Goal: Use online tool/utility: Utilize a website feature to perform a specific function

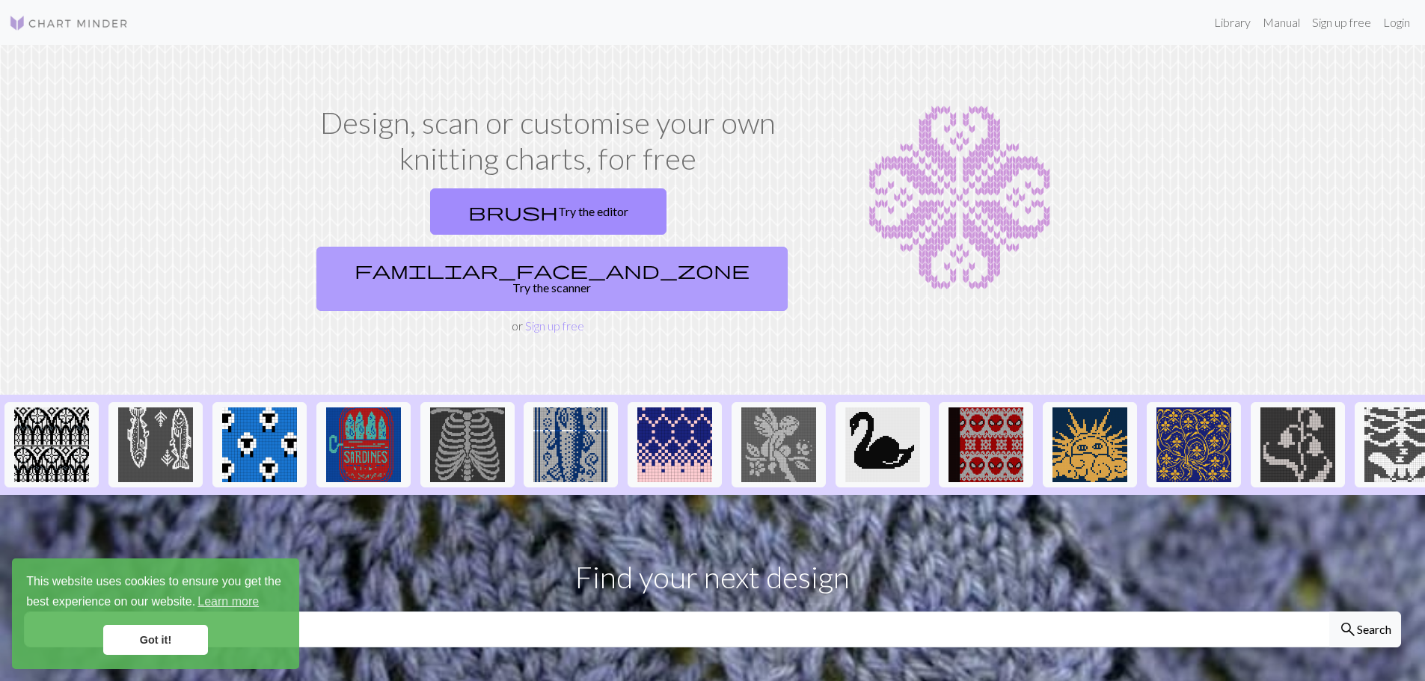
click at [683, 247] on link "familiar_face_and_zone Try the scanner" at bounding box center [551, 279] width 471 height 64
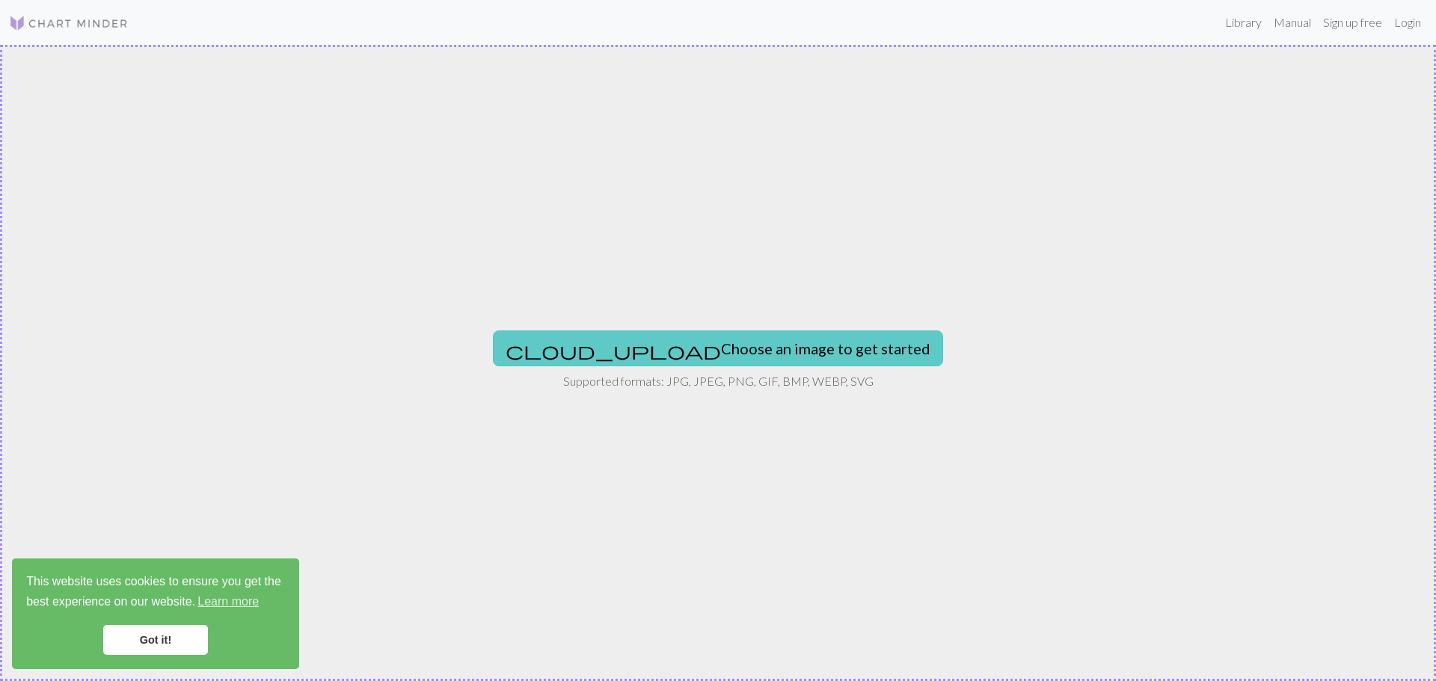
click at [668, 347] on button "cloud_upload Choose an image to get started" at bounding box center [718, 349] width 450 height 36
type input "C:\fakepath\Näyttökuva [DATE] 103956.png"
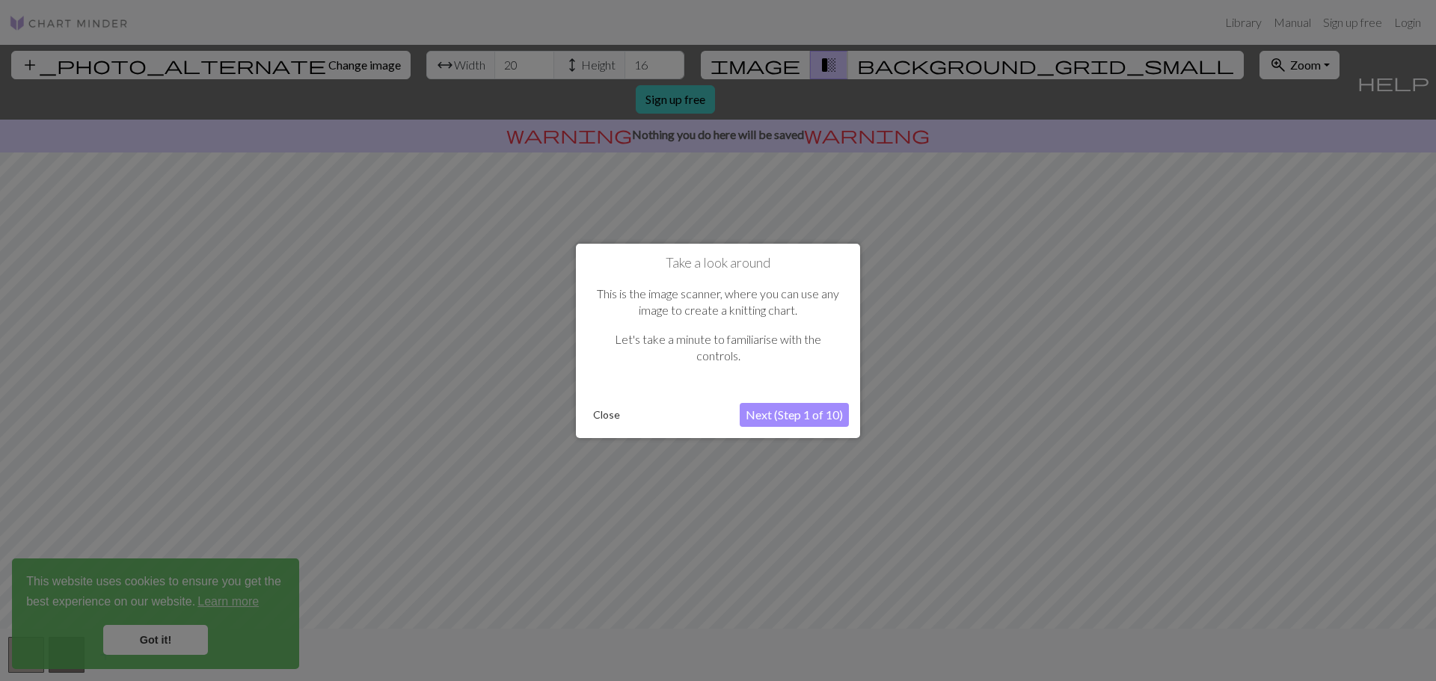
click at [787, 414] on button "Next (Step 1 of 10)" at bounding box center [794, 415] width 109 height 24
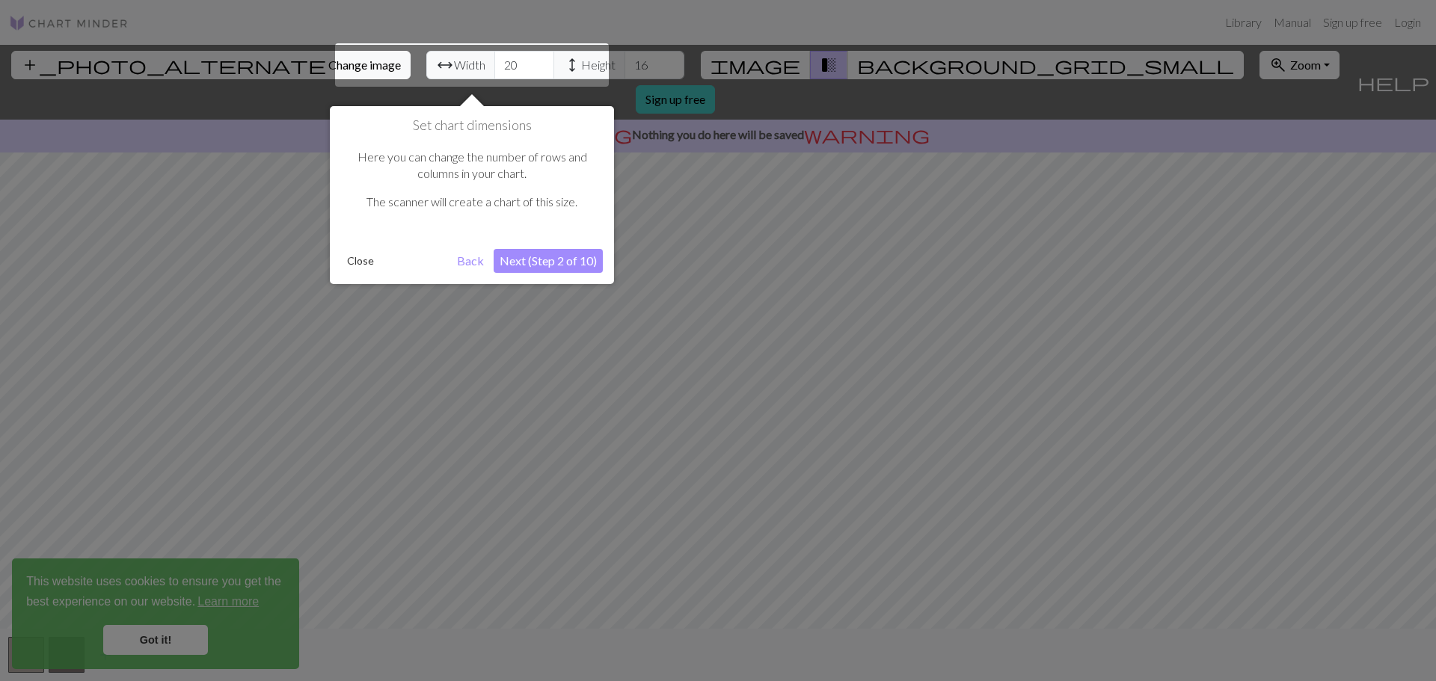
click at [571, 259] on button "Next (Step 2 of 10)" at bounding box center [548, 261] width 109 height 24
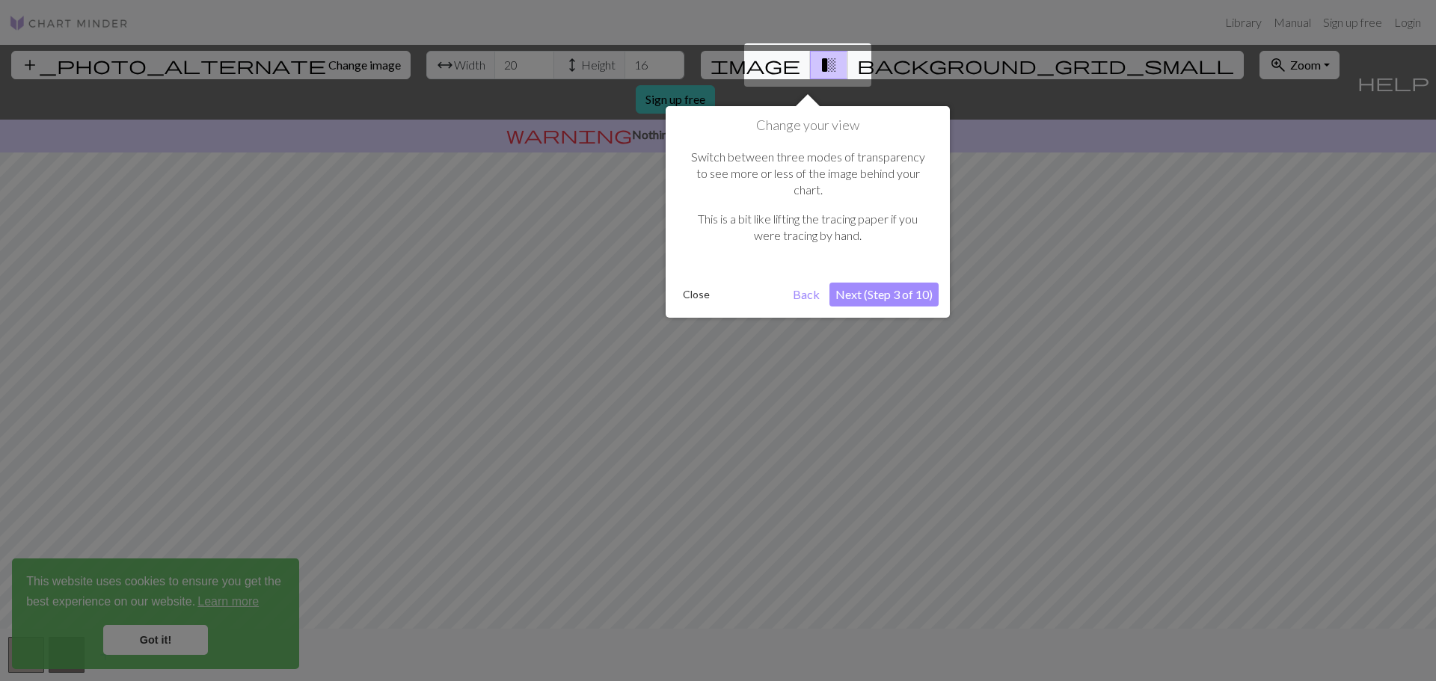
click at [900, 284] on button "Next (Step 3 of 10)" at bounding box center [883, 295] width 109 height 24
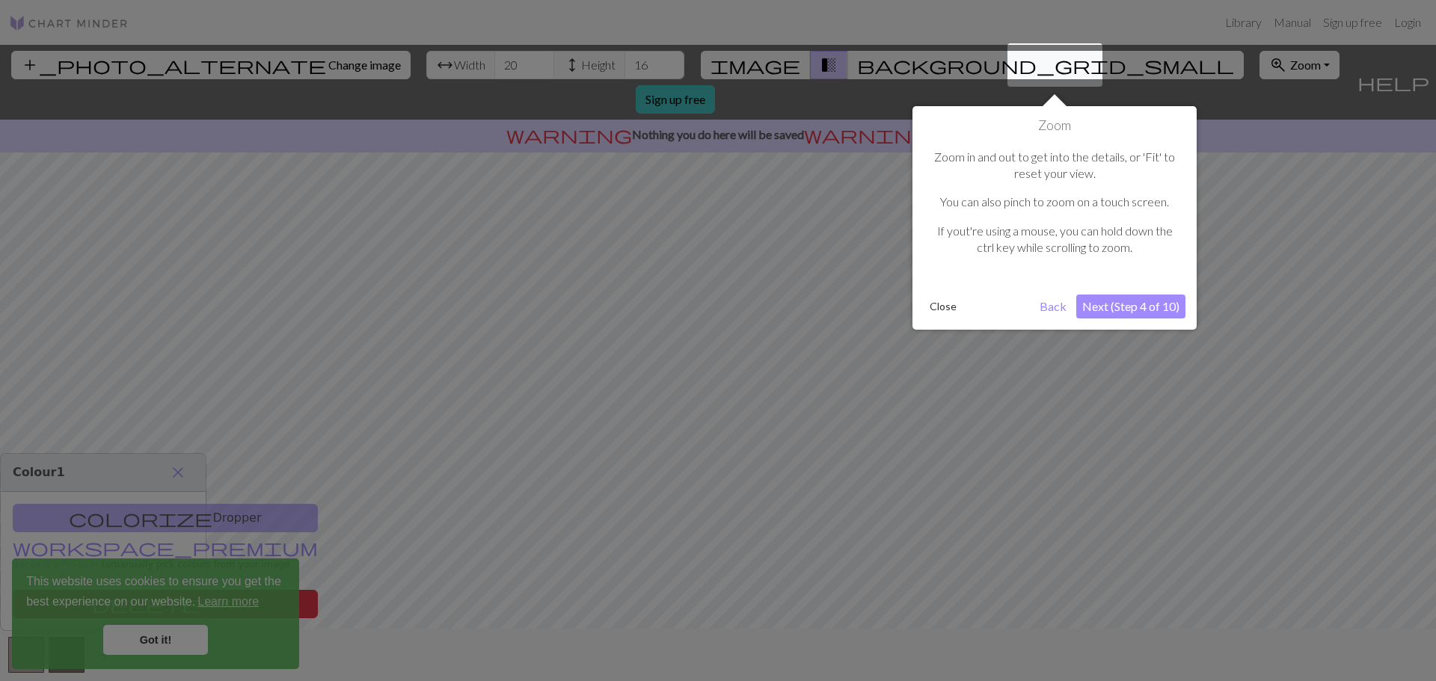
click at [1080, 310] on button "Next (Step 4 of 10)" at bounding box center [1130, 307] width 109 height 24
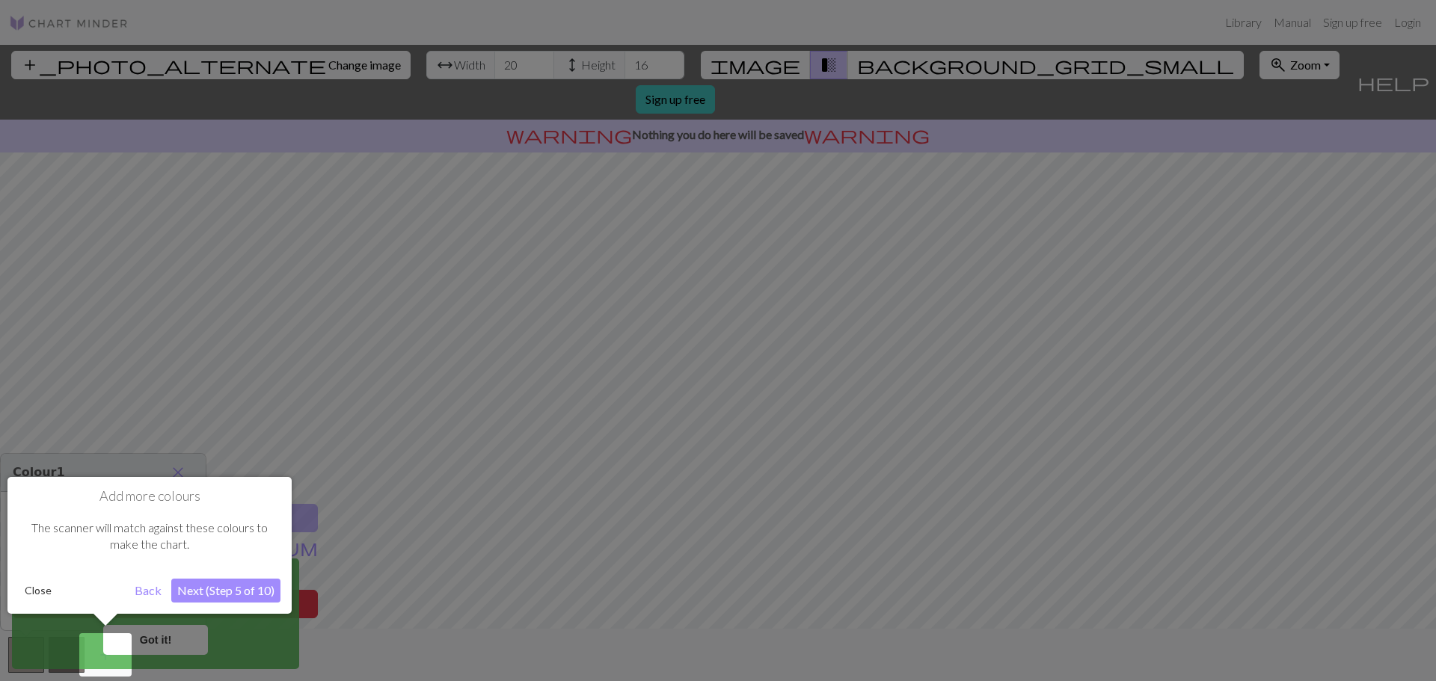
click at [209, 588] on button "Next (Step 5 of 10)" at bounding box center [225, 591] width 109 height 24
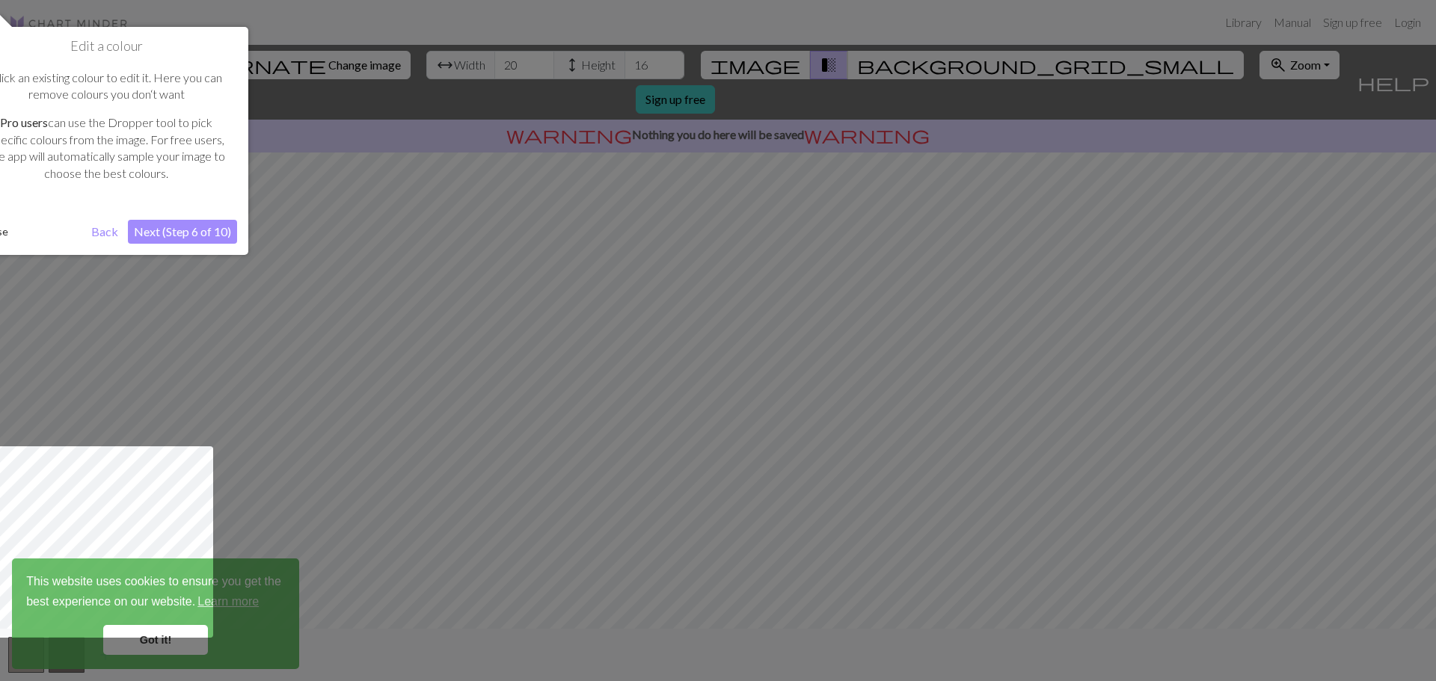
click at [188, 235] on button "Next (Step 6 of 10)" at bounding box center [182, 232] width 109 height 24
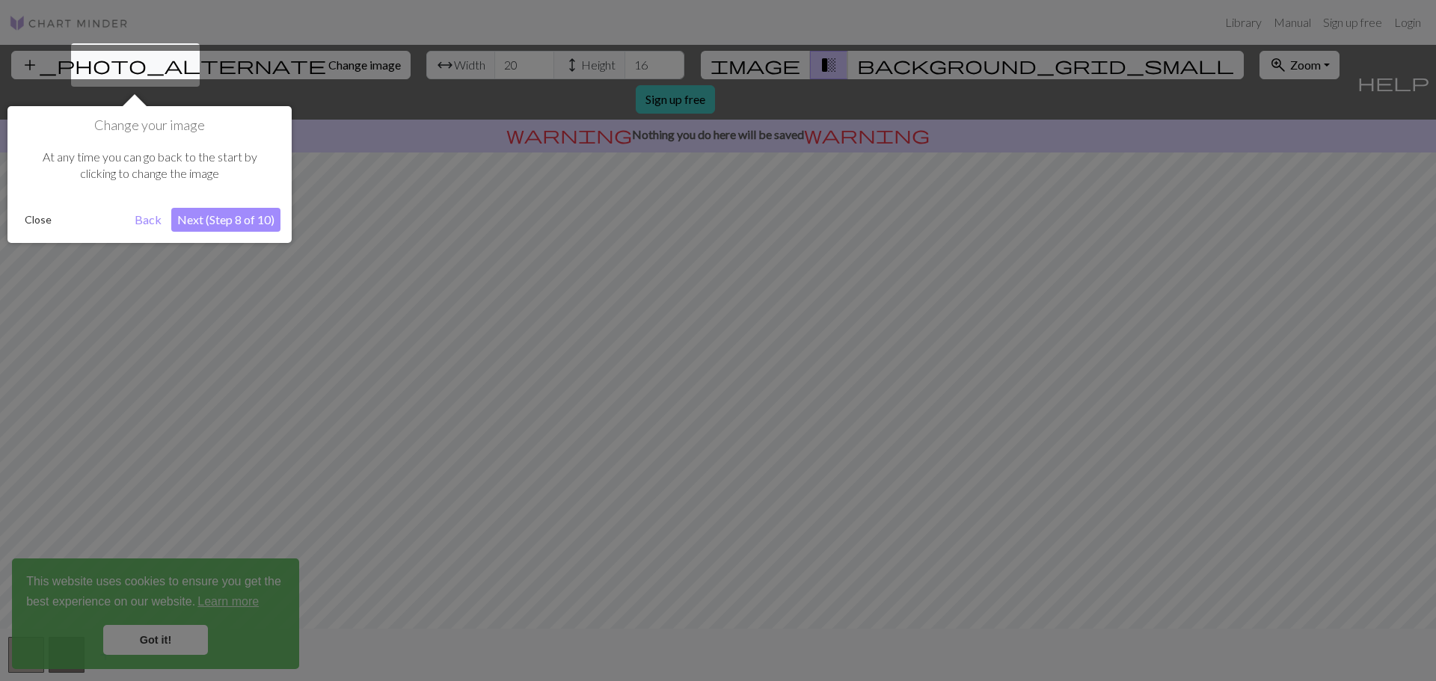
click at [199, 216] on button "Next (Step 8 of 10)" at bounding box center [225, 220] width 109 height 24
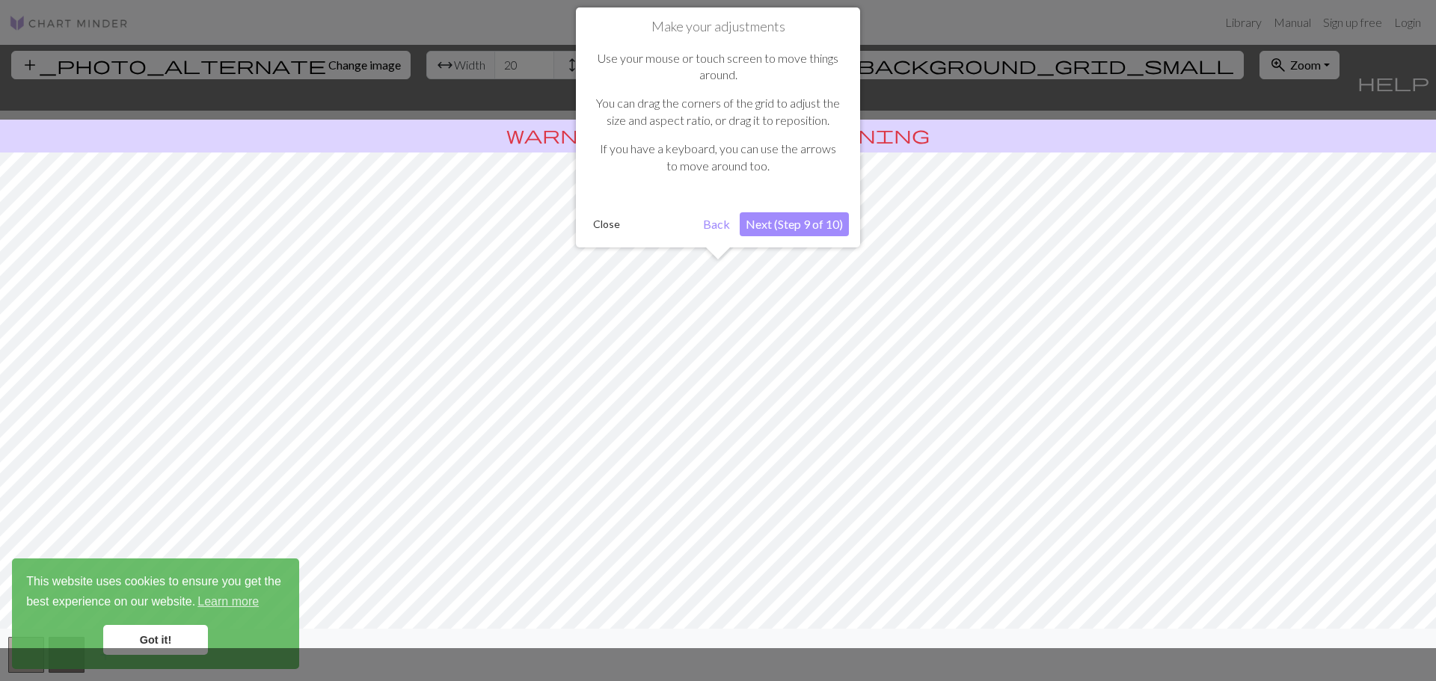
click at [805, 232] on button "Next (Step 9 of 10)" at bounding box center [794, 224] width 109 height 24
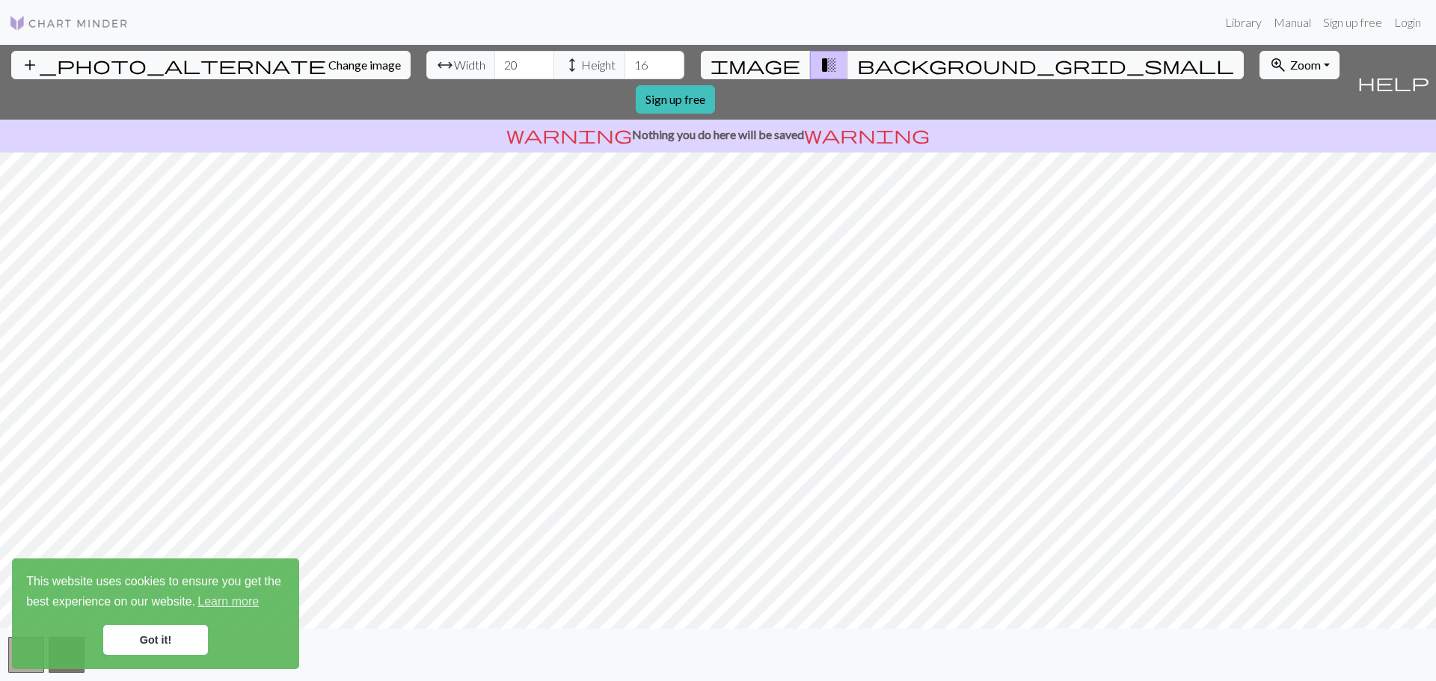
click at [131, 639] on link "Got it!" at bounding box center [155, 640] width 105 height 30
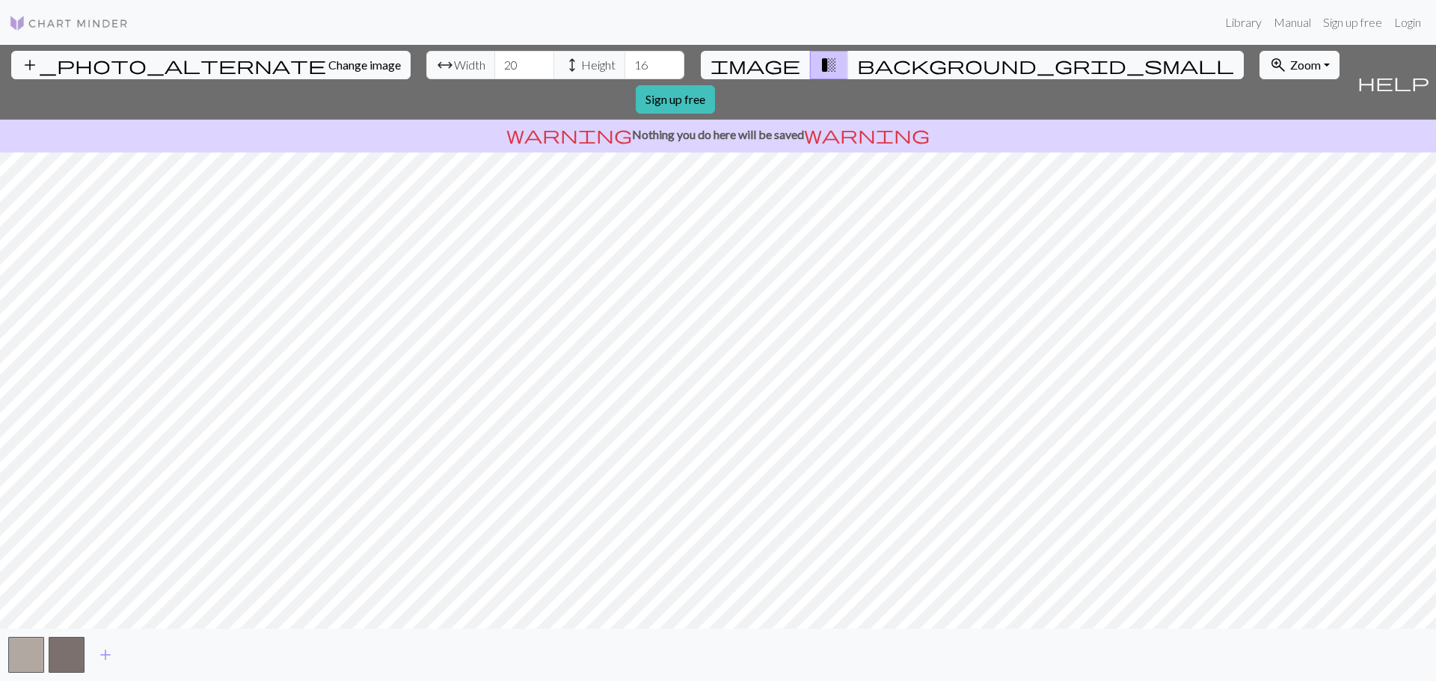
click at [728, 126] on p "warning Nothing you do here will be saved warning" at bounding box center [718, 135] width 1424 height 18
click at [141, 57] on button "add_photo_alternate Change image" at bounding box center [210, 65] width 399 height 28
click at [857, 67] on span "background_grid_small" at bounding box center [1045, 65] width 377 height 21
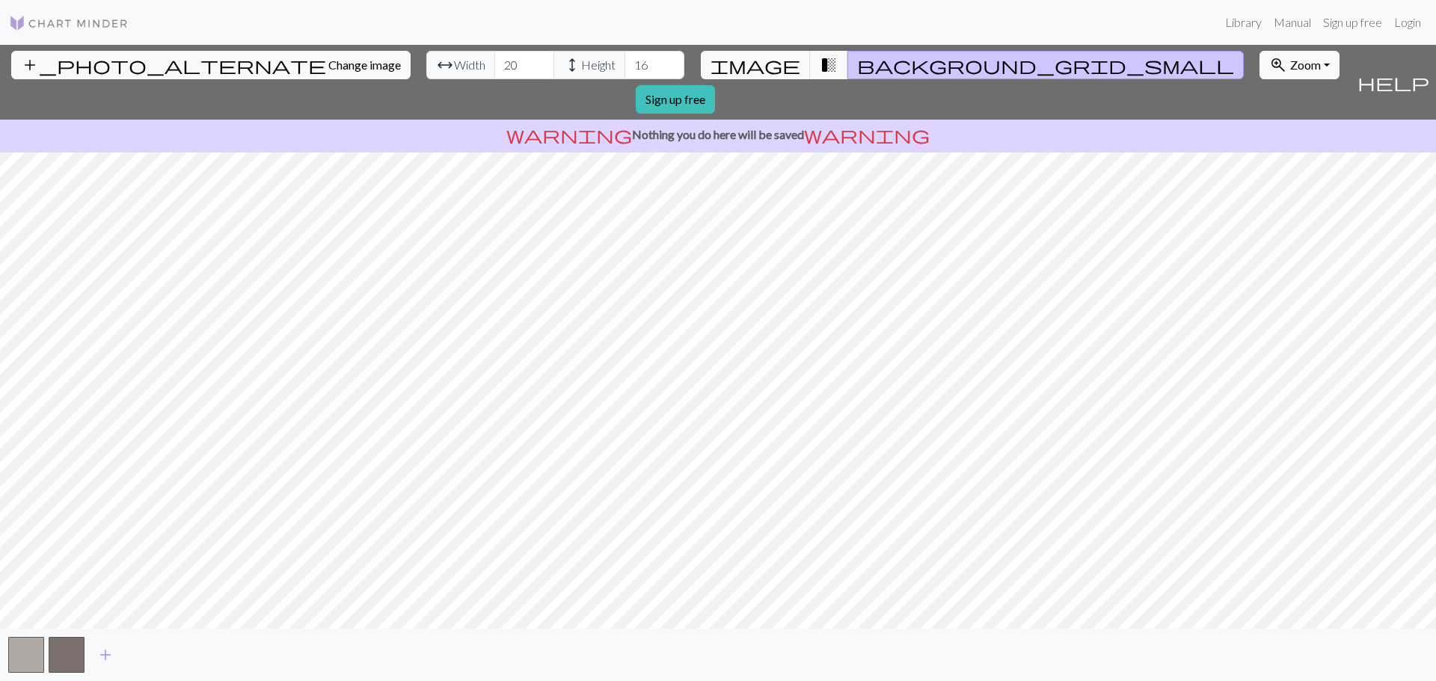
click at [749, 64] on div "add_photo_alternate Change image arrow_range Width 20 height Height 16 image tr…" at bounding box center [675, 82] width 1351 height 75
click at [768, 64] on span "image" at bounding box center [755, 65] width 90 height 21
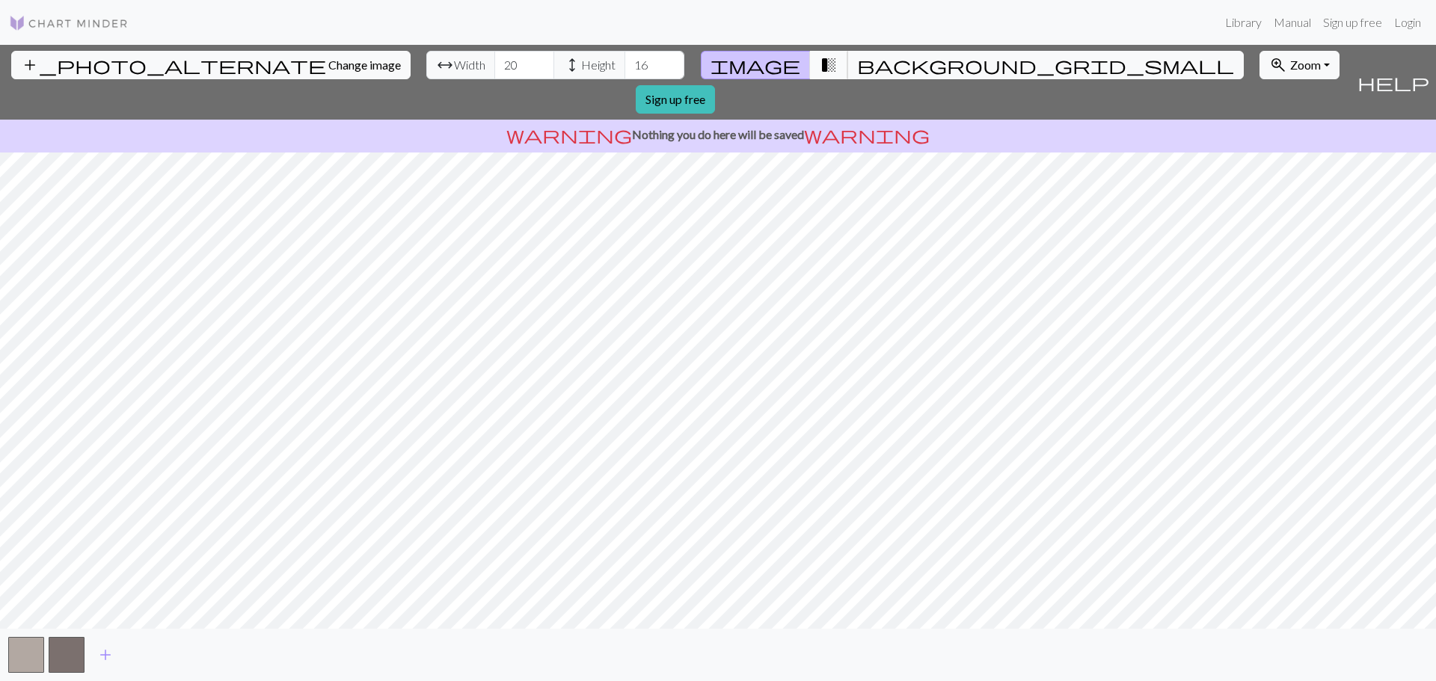
click at [820, 70] on span "transition_fade" at bounding box center [829, 65] width 18 height 21
click at [857, 60] on span "background_grid_small" at bounding box center [1045, 65] width 377 height 21
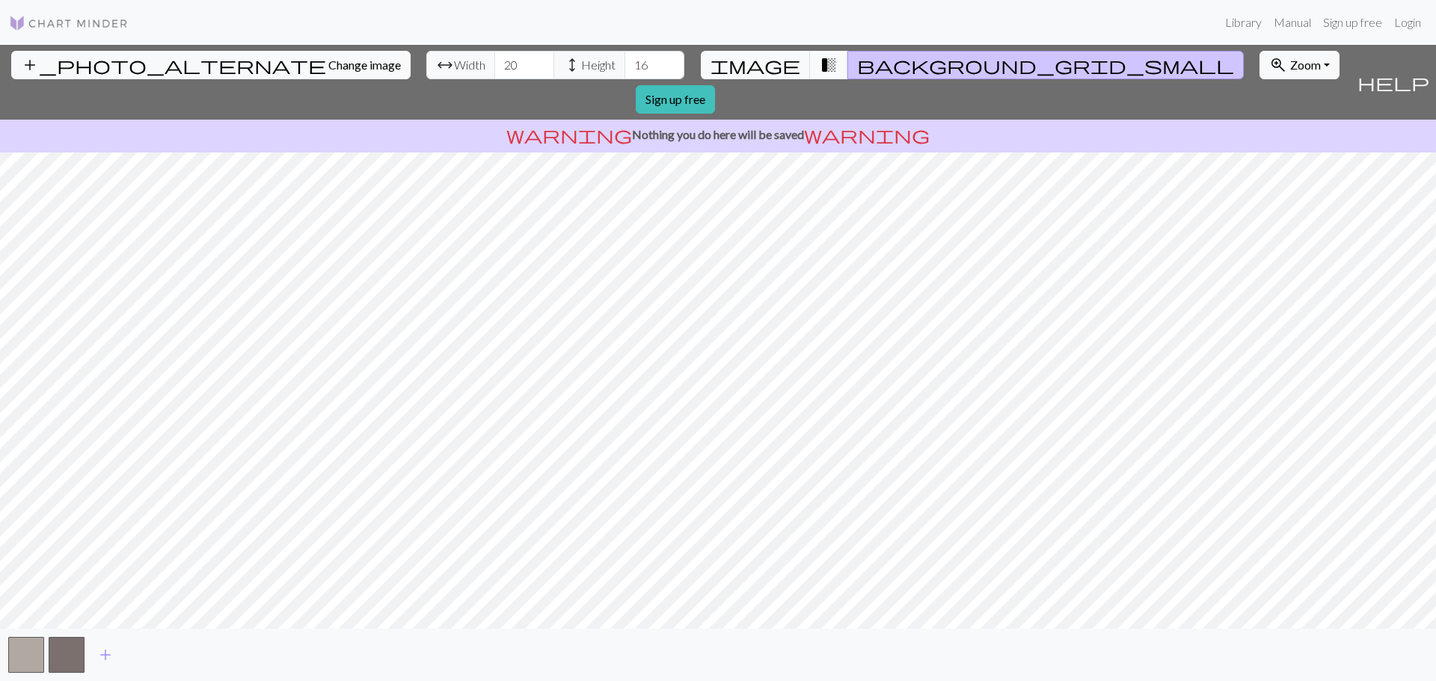
click at [820, 59] on span "transition_fade" at bounding box center [829, 65] width 18 height 21
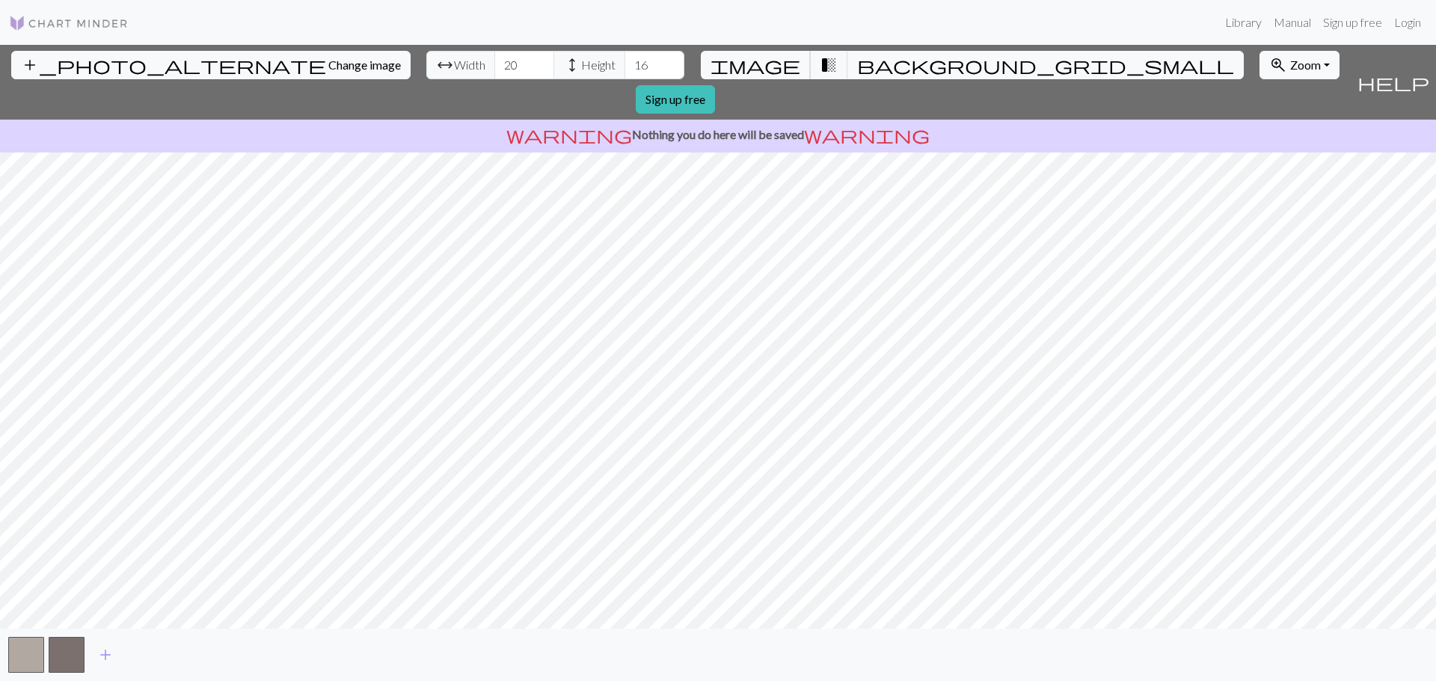
drag, startPoint x: 764, startPoint y: 64, endPoint x: 742, endPoint y: 72, distance: 23.6
click at [763, 64] on span "image" at bounding box center [755, 65] width 90 height 21
click at [71, 20] on img at bounding box center [69, 23] width 120 height 18
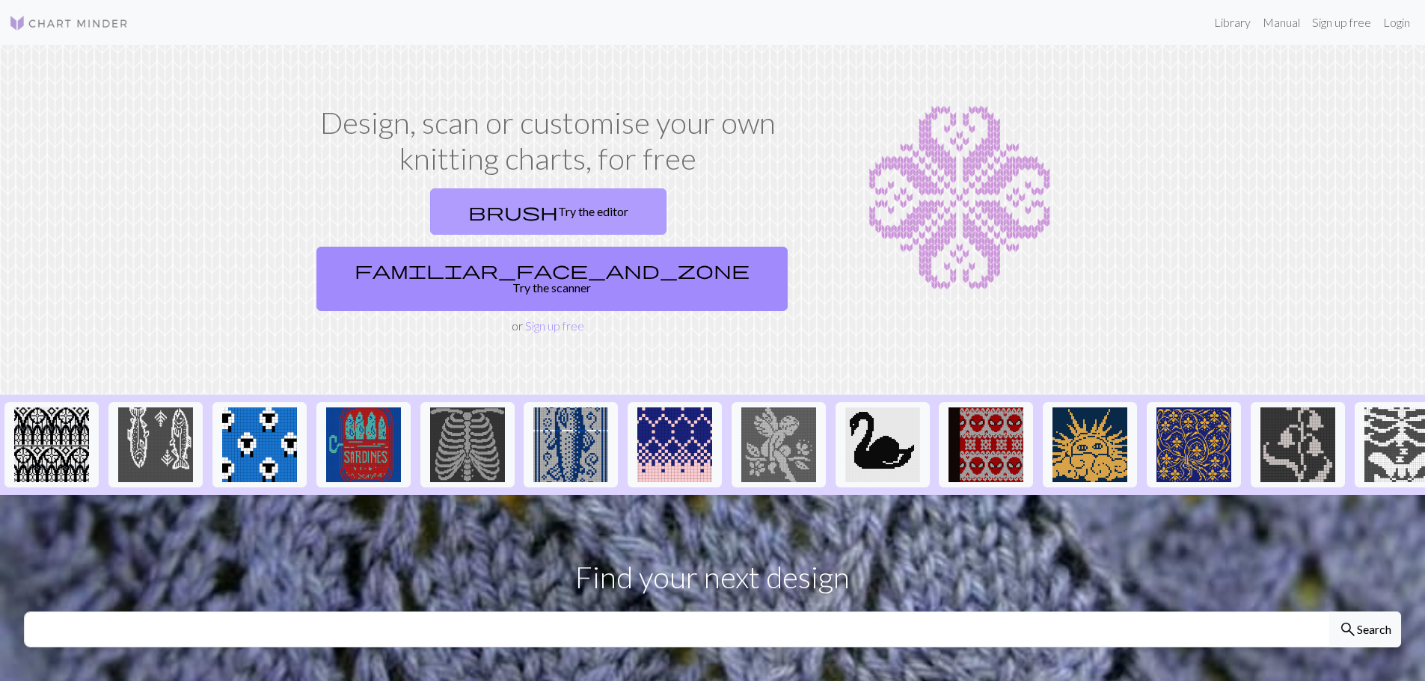
click at [468, 206] on span "brush" at bounding box center [513, 211] width 90 height 21
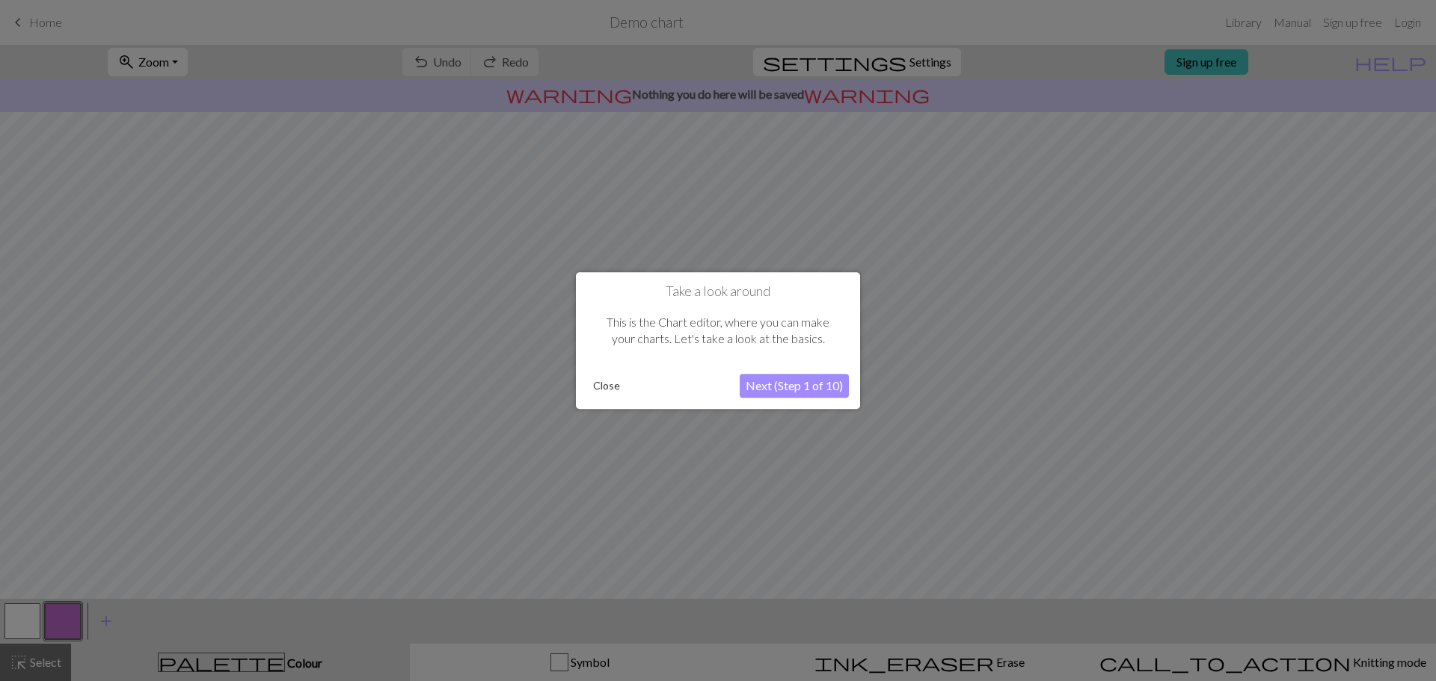
click at [767, 385] on button "Next (Step 1 of 10)" at bounding box center [794, 386] width 109 height 24
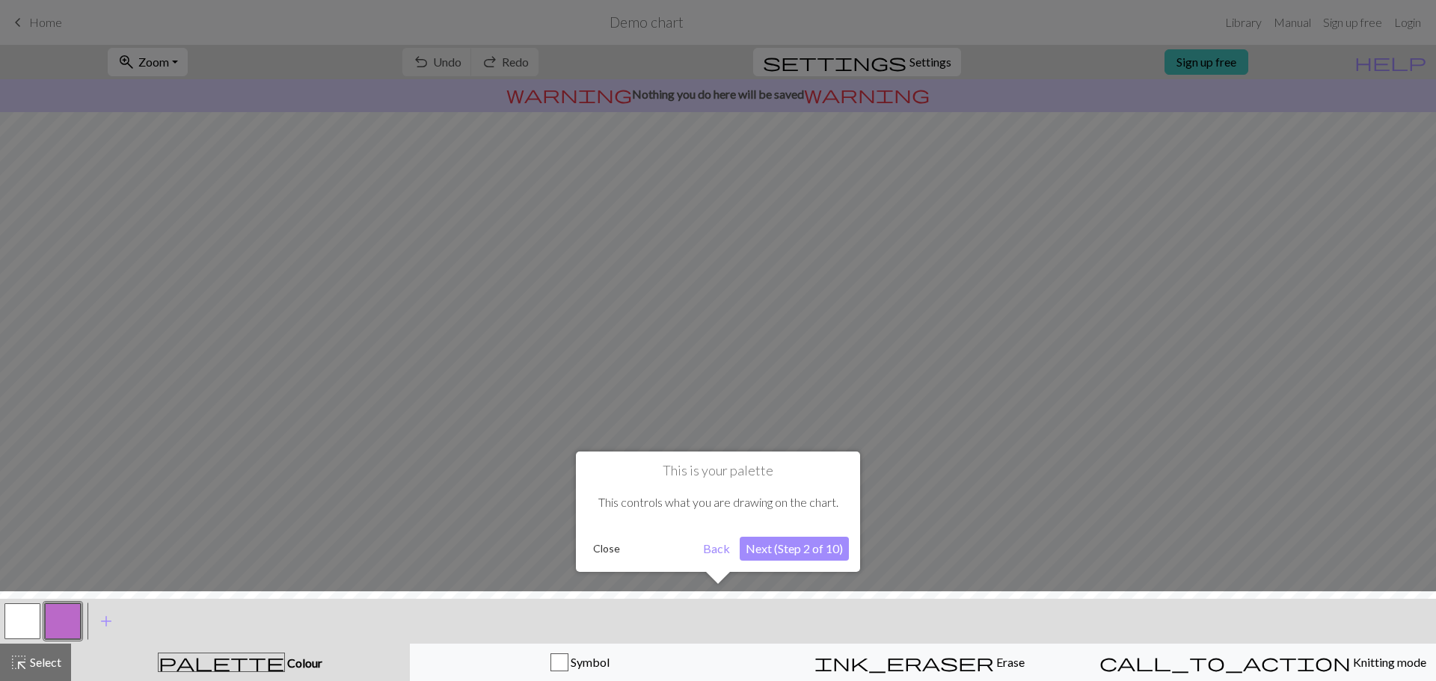
click at [775, 553] on button "Next (Step 2 of 10)" at bounding box center [794, 549] width 109 height 24
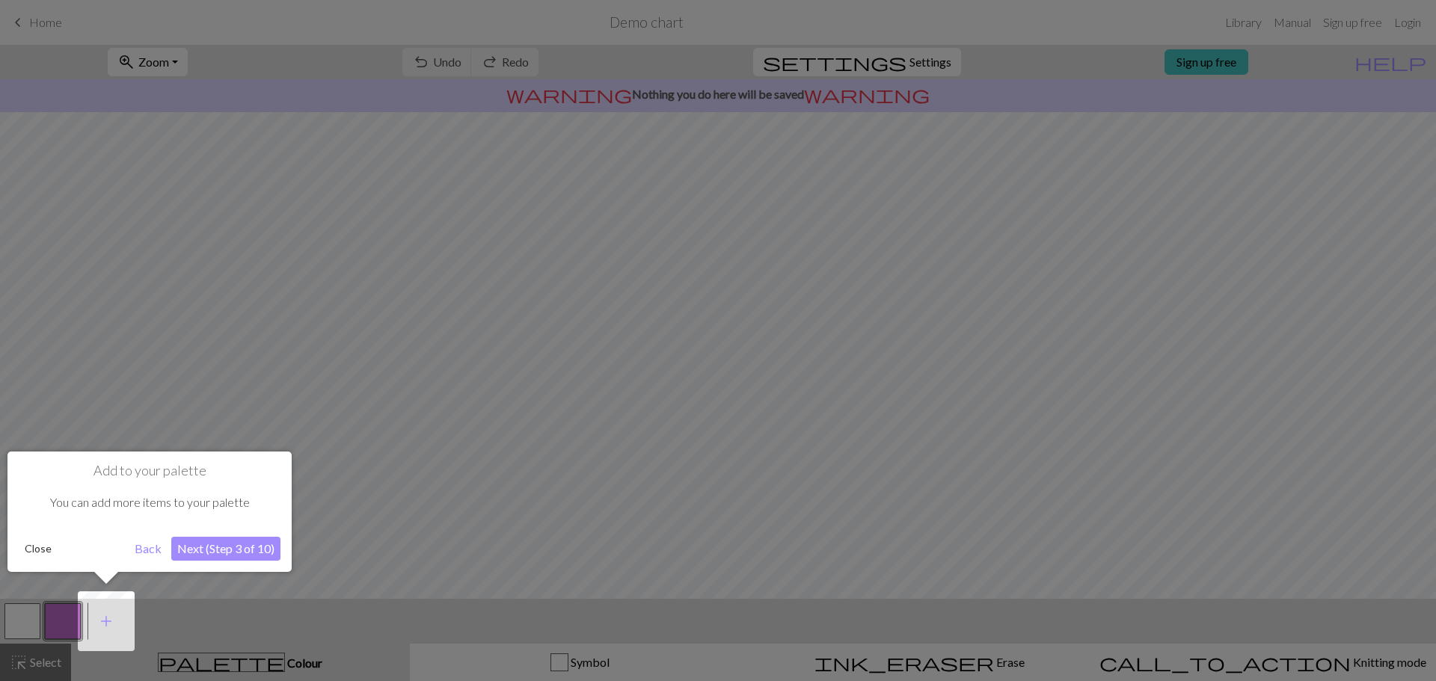
click at [217, 547] on button "Next (Step 3 of 10)" at bounding box center [225, 549] width 109 height 24
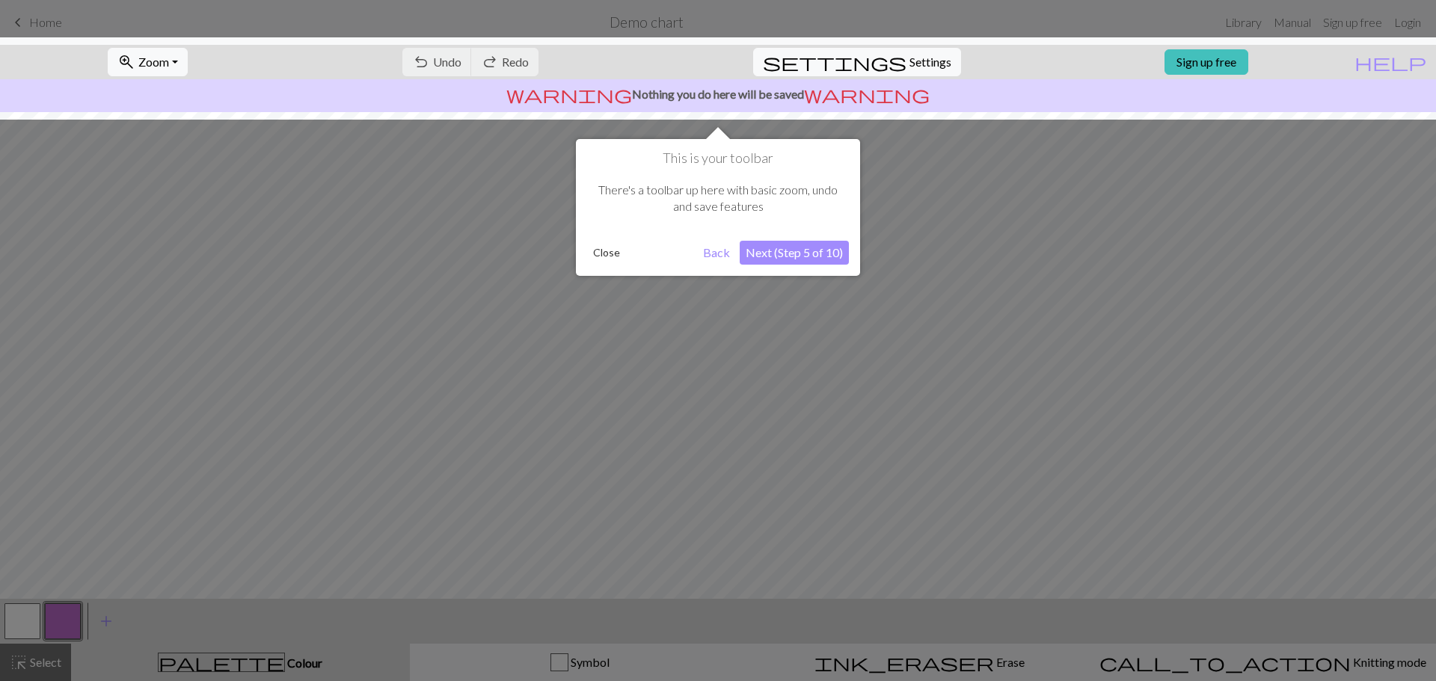
click at [764, 258] on button "Next (Step 5 of 10)" at bounding box center [794, 253] width 109 height 24
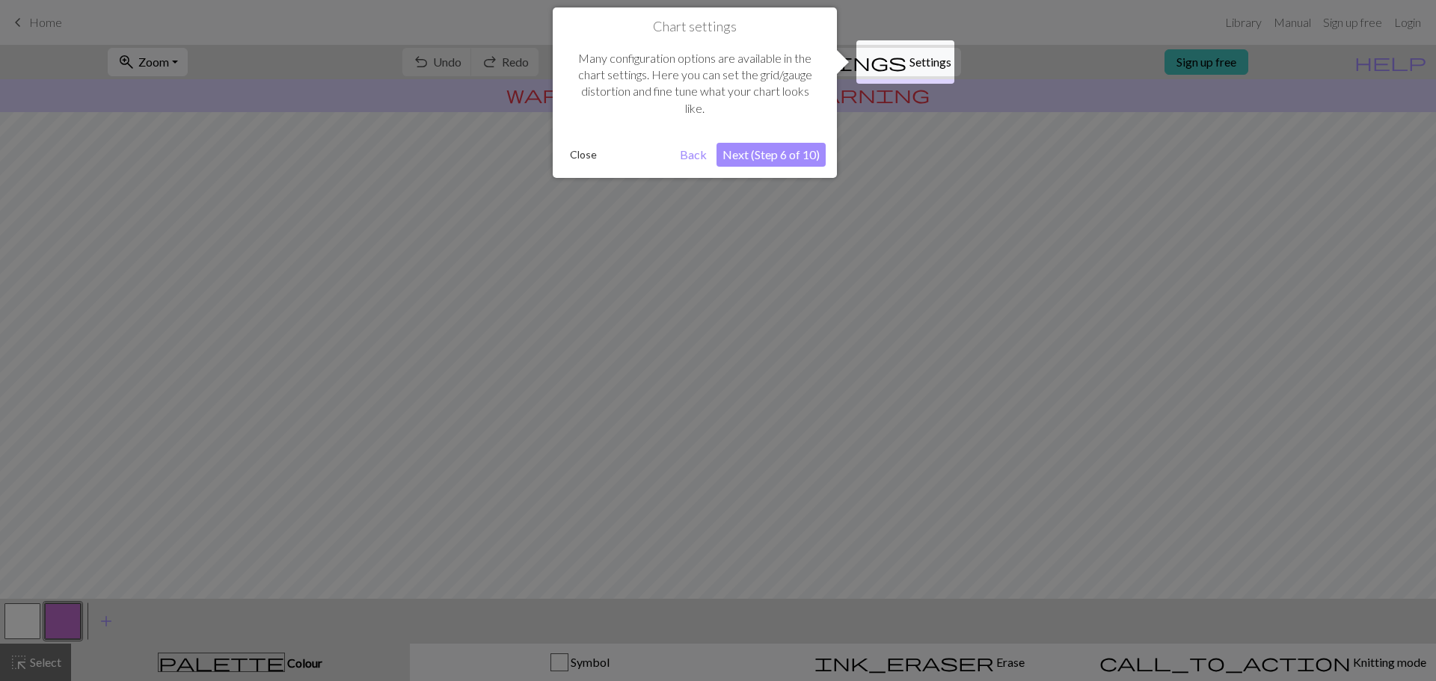
click at [747, 150] on button "Next (Step 6 of 10)" at bounding box center [770, 155] width 109 height 24
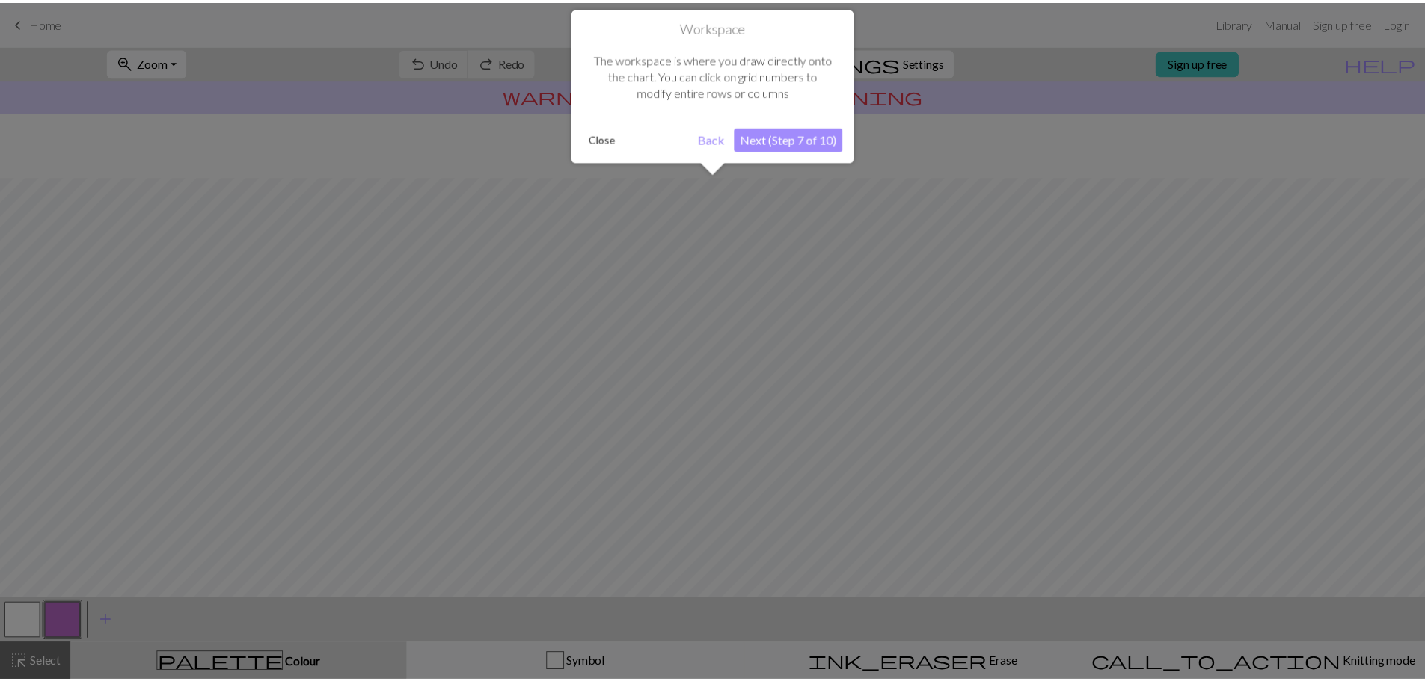
scroll to position [70, 0]
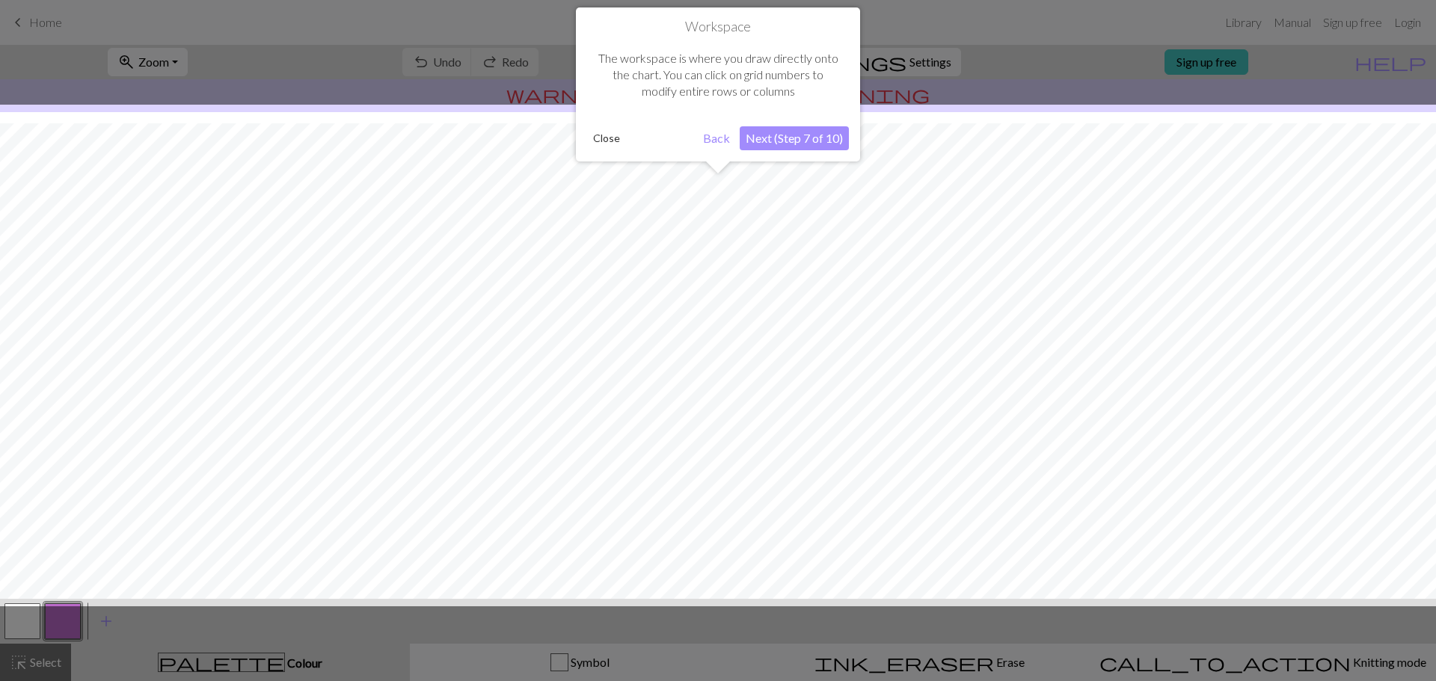
click at [783, 132] on button "Next (Step 7 of 10)" at bounding box center [794, 138] width 109 height 24
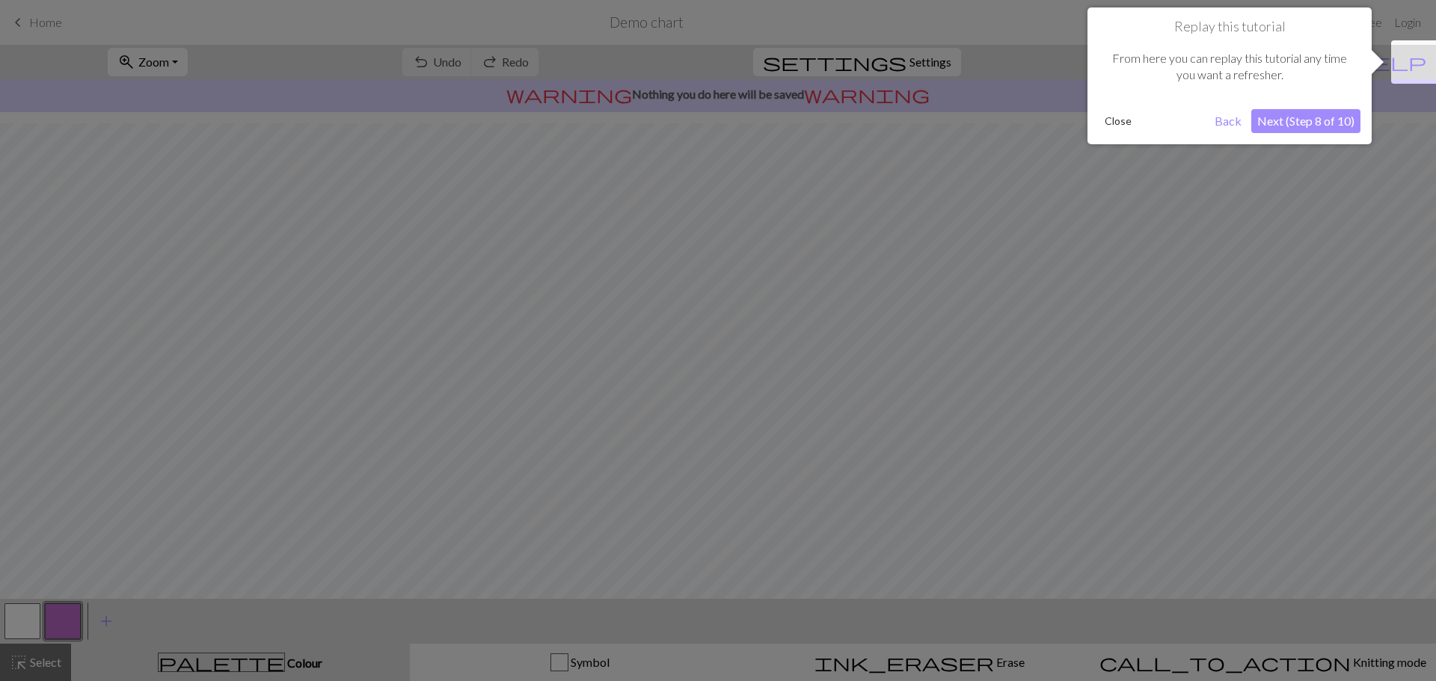
click at [1300, 120] on button "Next (Step 8 of 10)" at bounding box center [1305, 121] width 109 height 24
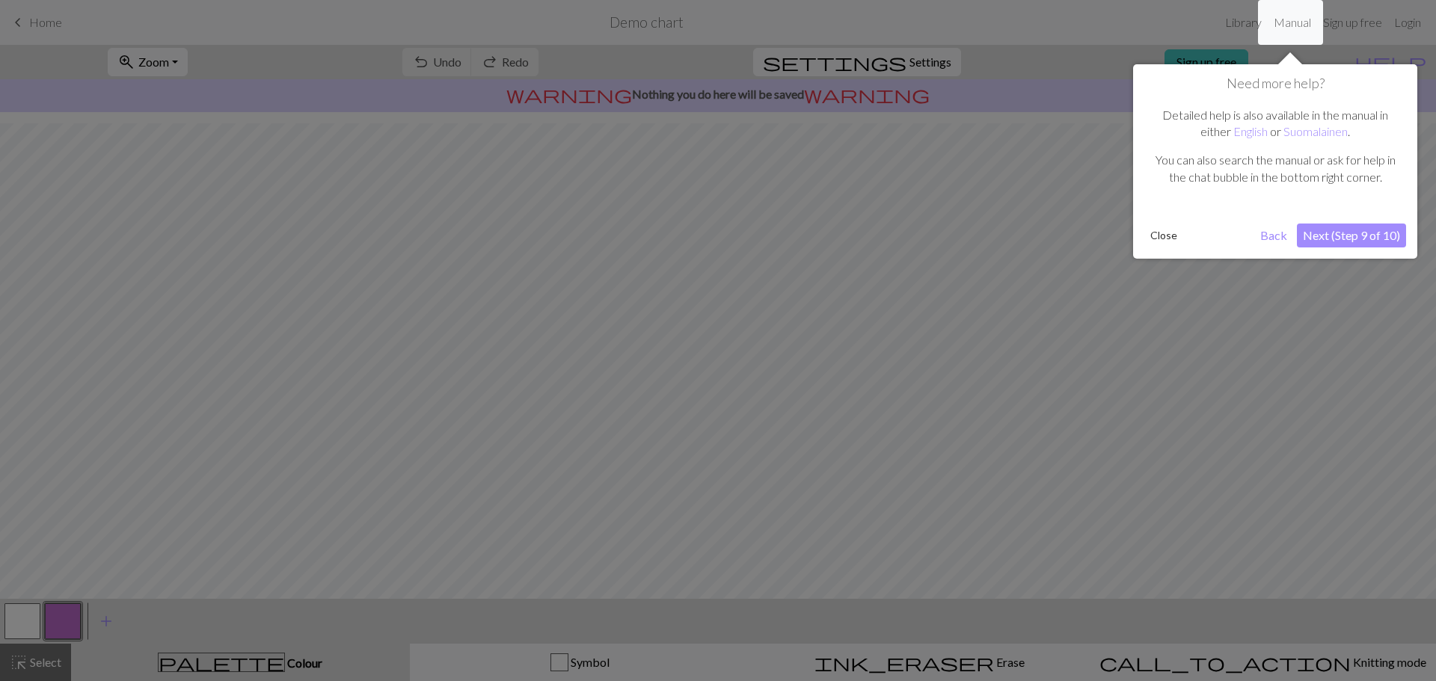
click at [1325, 236] on button "Next (Step 9 of 10)" at bounding box center [1351, 236] width 109 height 24
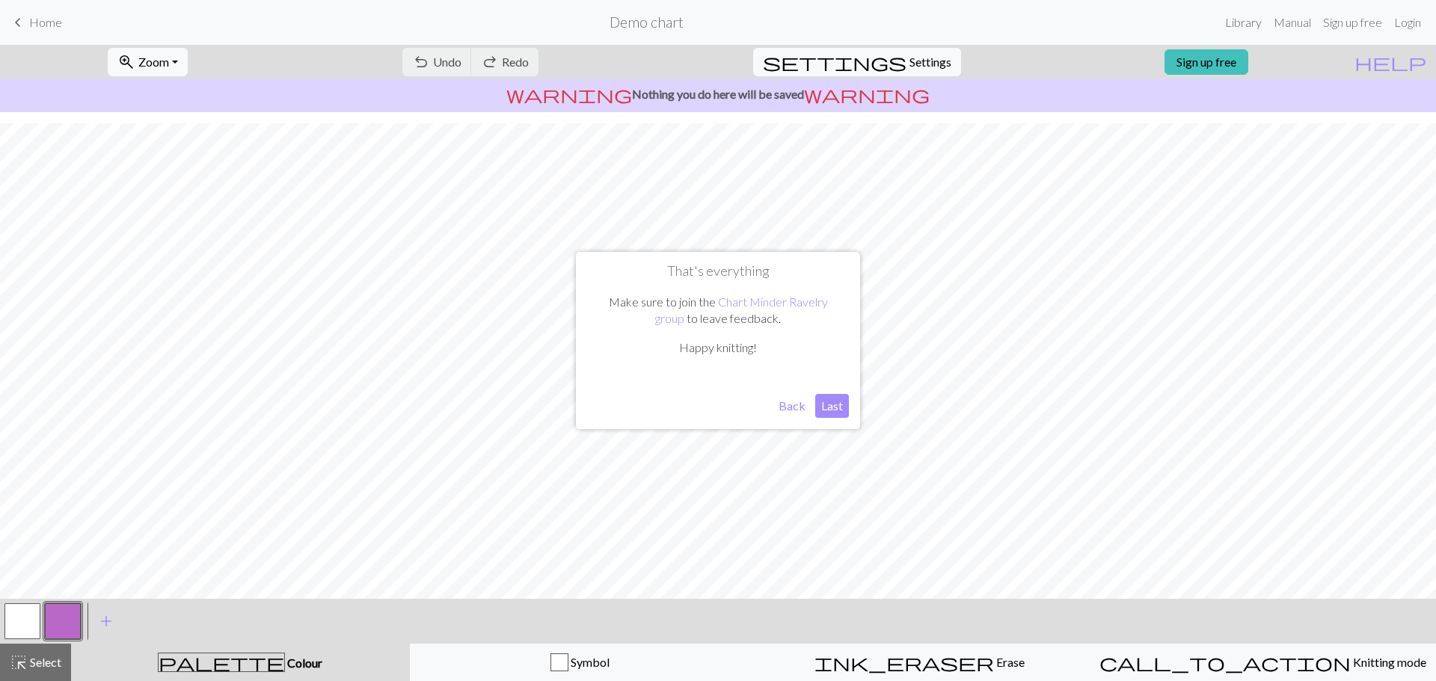
click at [832, 403] on button "Last" at bounding box center [832, 406] width 34 height 24
